Goal: Find specific page/section: Find specific page/section

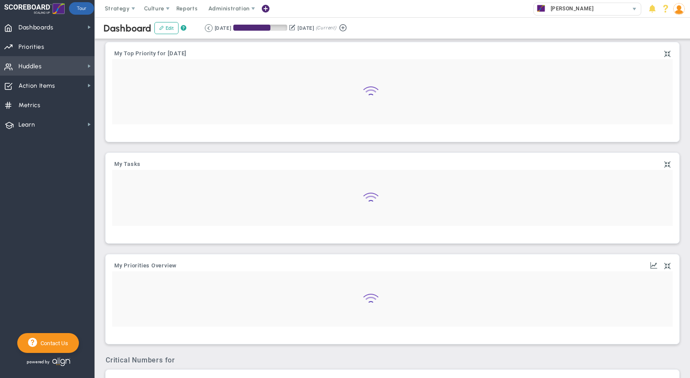
click at [55, 65] on span "Huddles Huddles" at bounding box center [47, 65] width 95 height 19
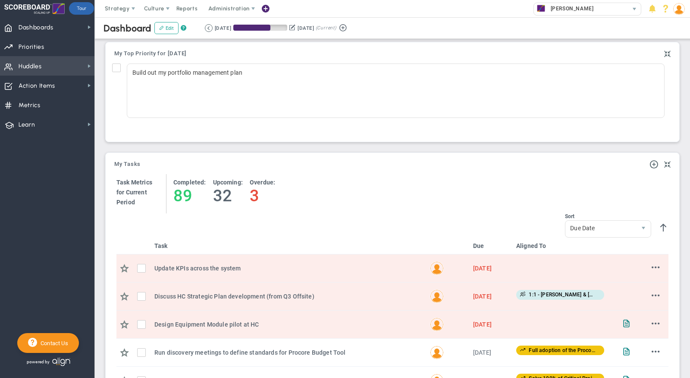
click at [26, 68] on span "Huddles" at bounding box center [30, 66] width 23 height 18
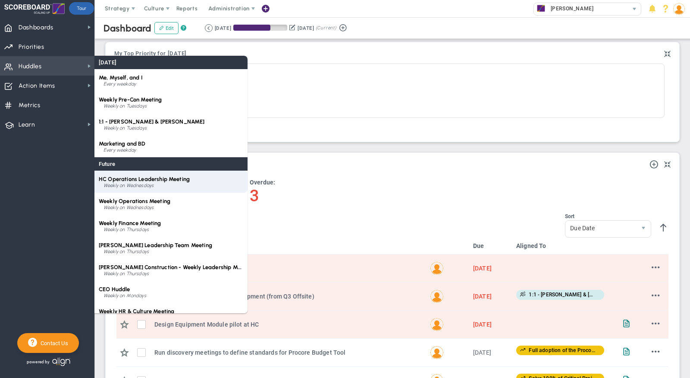
click at [175, 179] on span "HC Operations Leadership Meeting" at bounding box center [144, 179] width 91 height 6
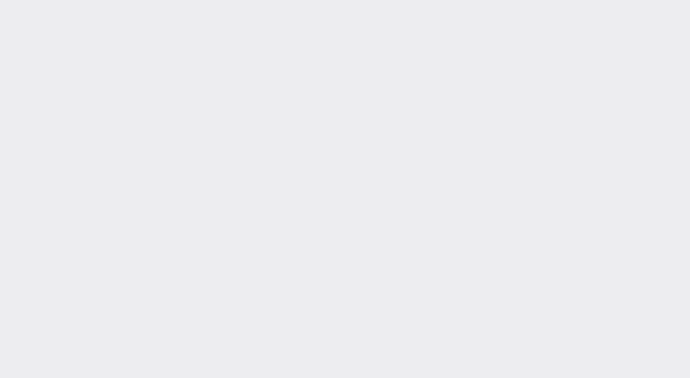
type input "[DATE]"
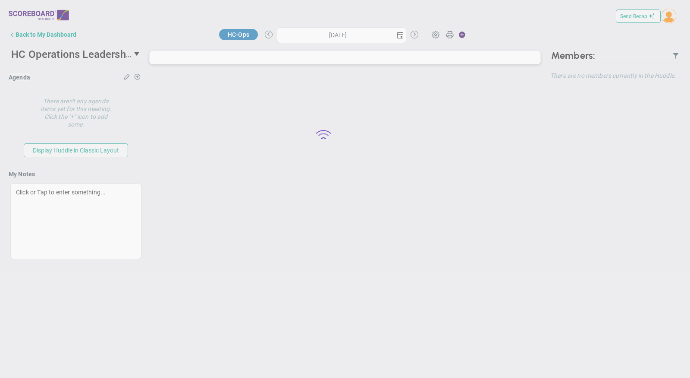
type input "[DATE]"
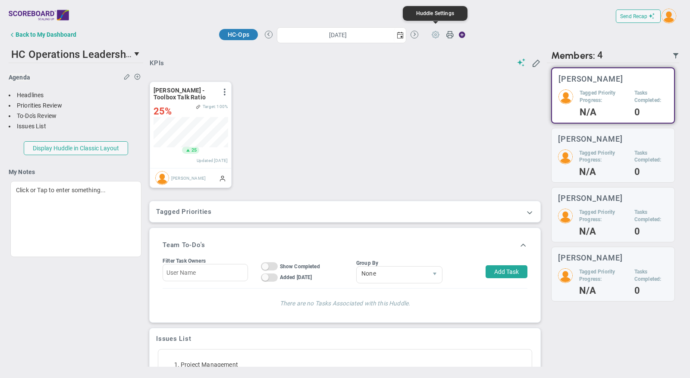
click at [433, 36] on span at bounding box center [436, 34] width 16 height 16
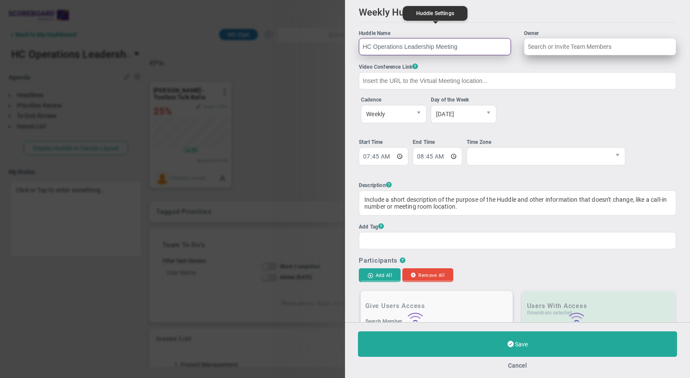
type input "[PERSON_NAME]"
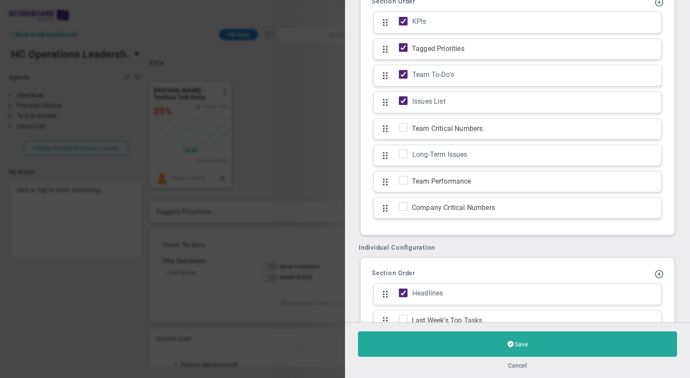
click at [519, 367] on button "Cancel" at bounding box center [517, 365] width 19 height 7
